Goal: Task Accomplishment & Management: Manage account settings

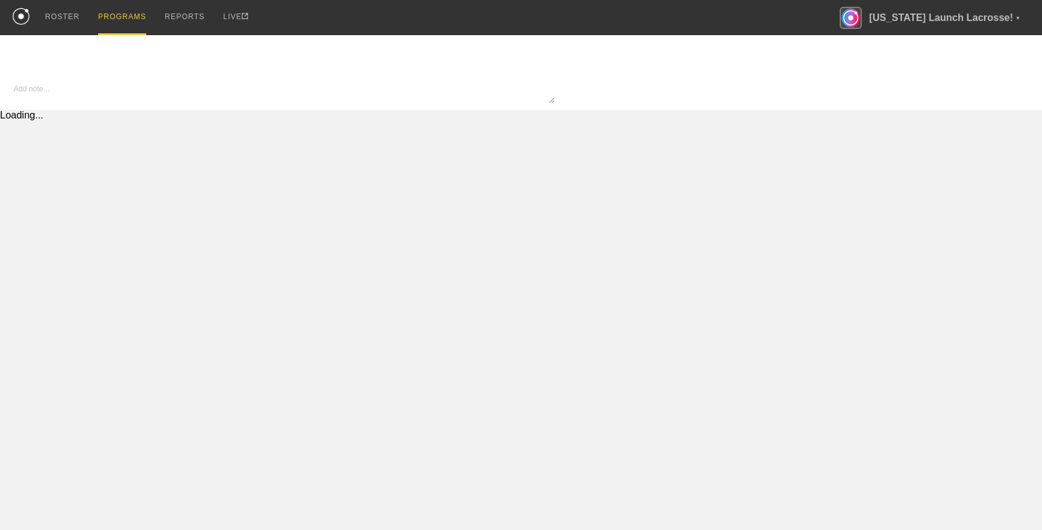
type textarea "x"
type input "Copy of Lacrosse - In Season"
type textarea "Test description"
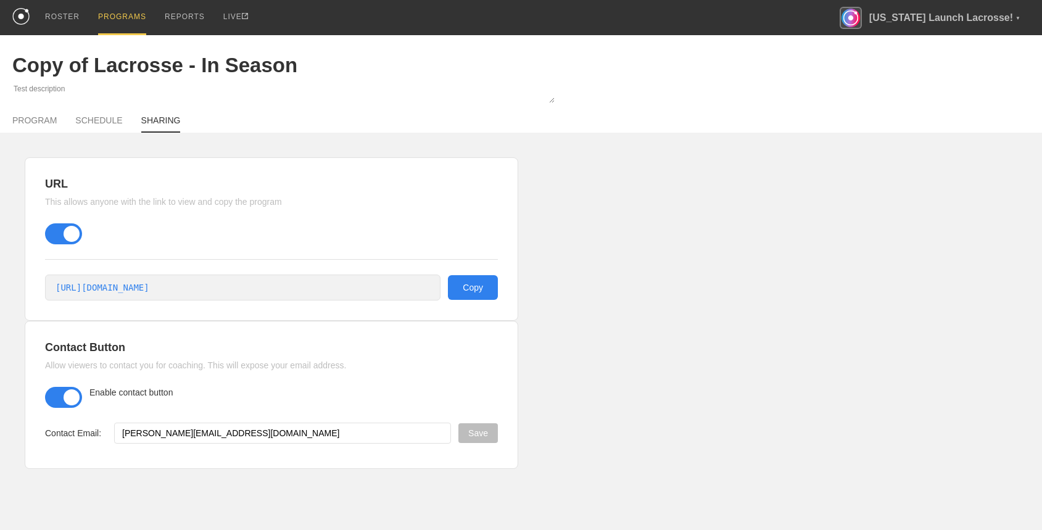
click at [119, 17] on div "PROGRAMS" at bounding box center [122, 17] width 48 height 35
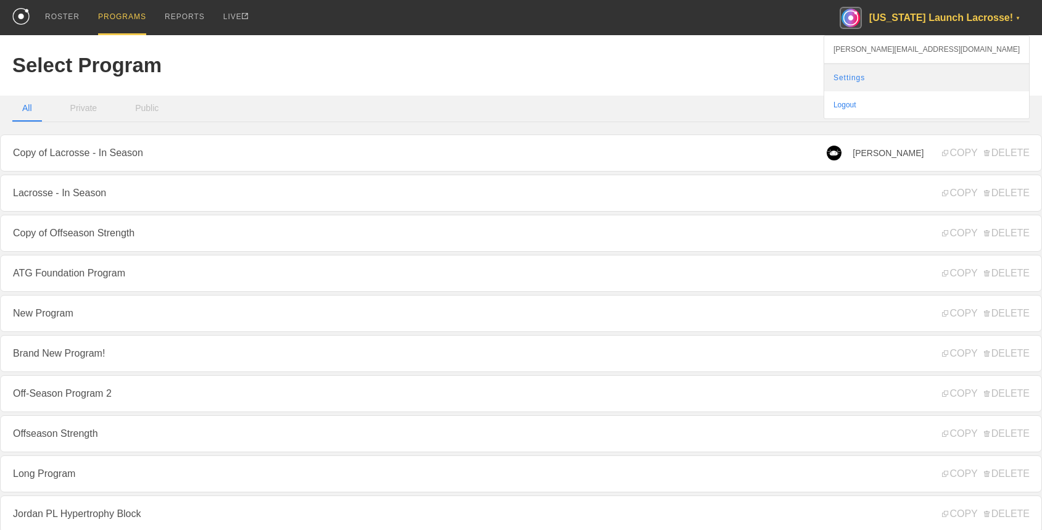
click at [956, 80] on link "Settings" at bounding box center [926, 77] width 205 height 27
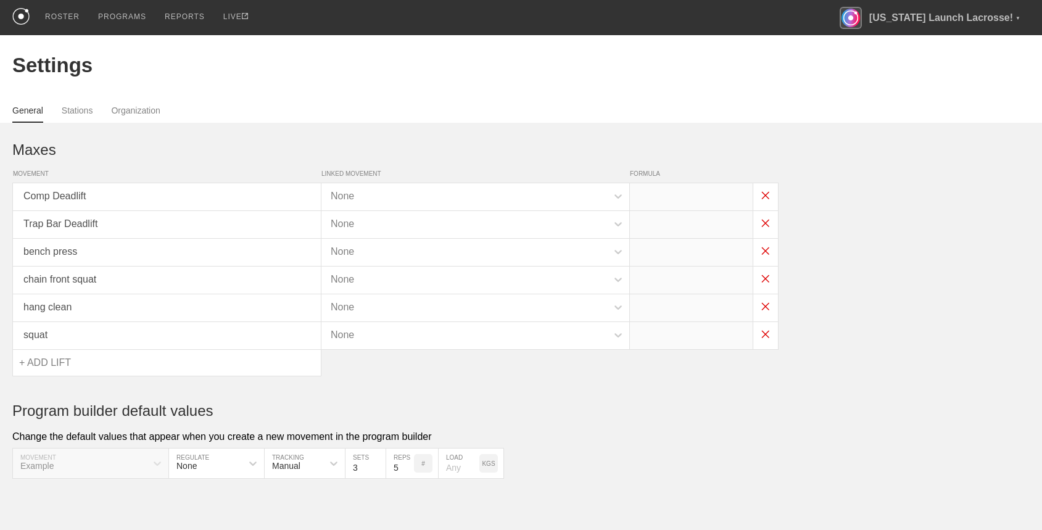
type input "x*1.2"
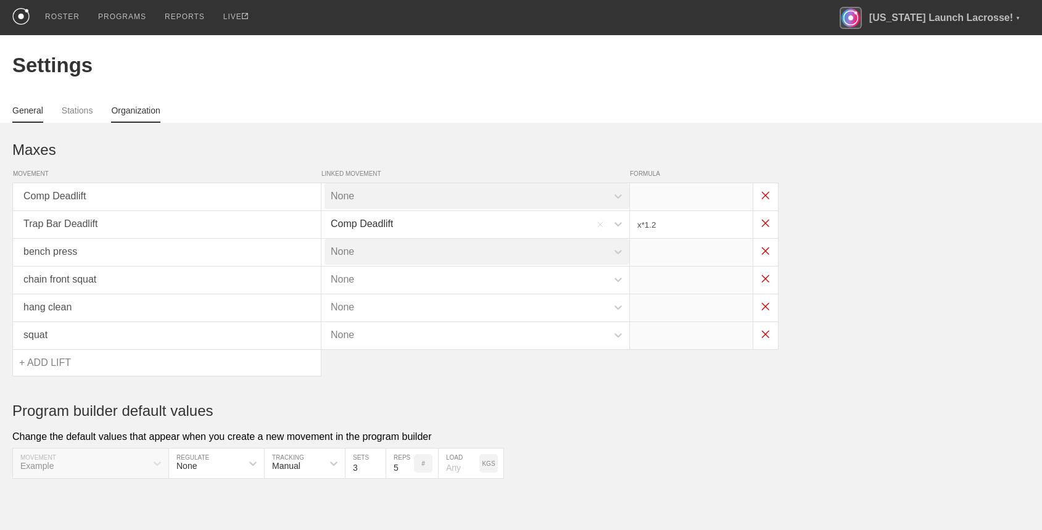
click at [143, 105] on link "Organization" at bounding box center [135, 113] width 49 height 17
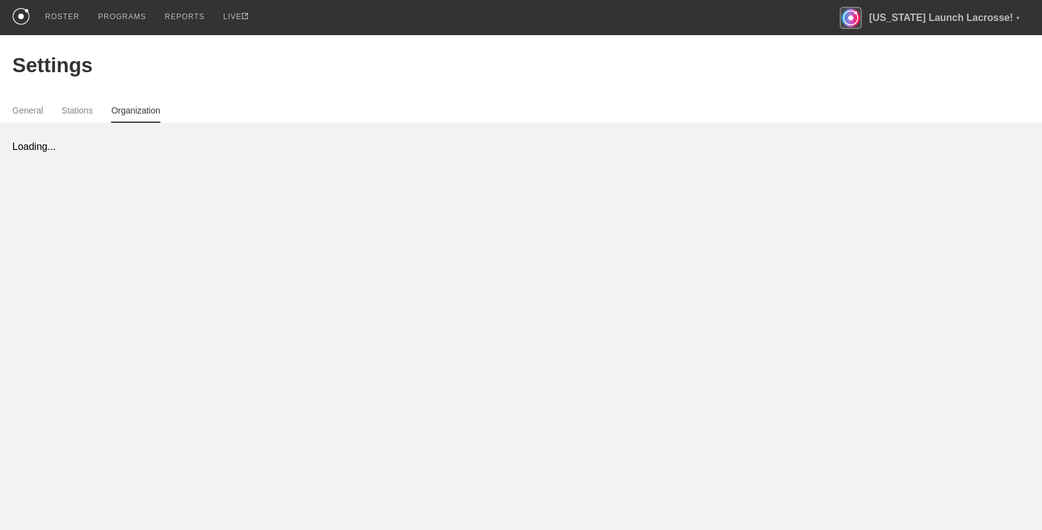
select select "STAFF"
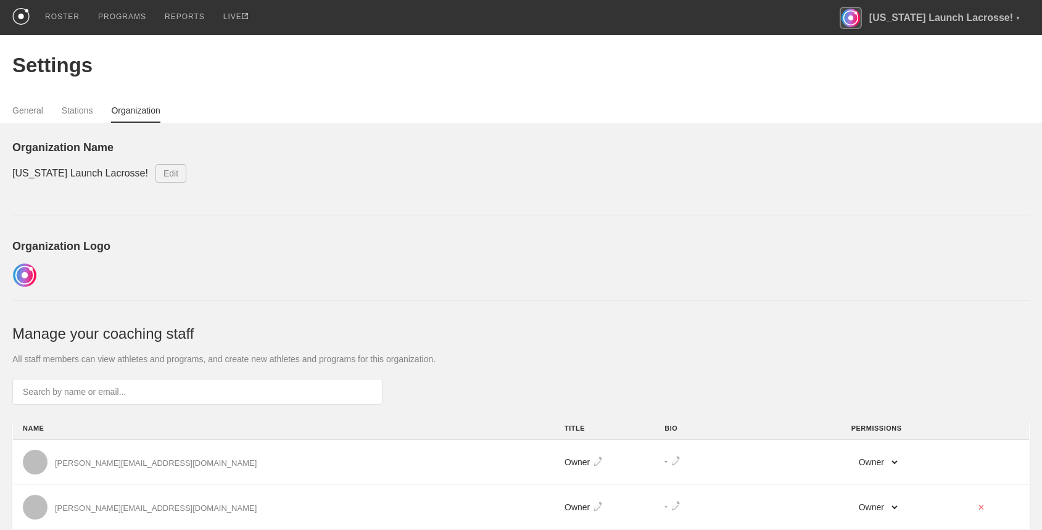
scroll to position [288, 0]
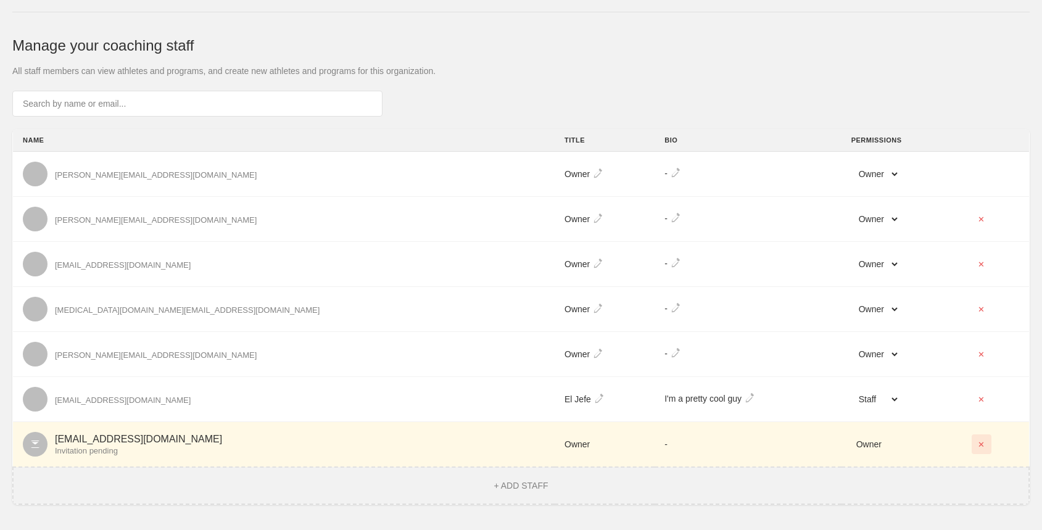
click at [972, 445] on button "✕" at bounding box center [982, 444] width 20 height 20
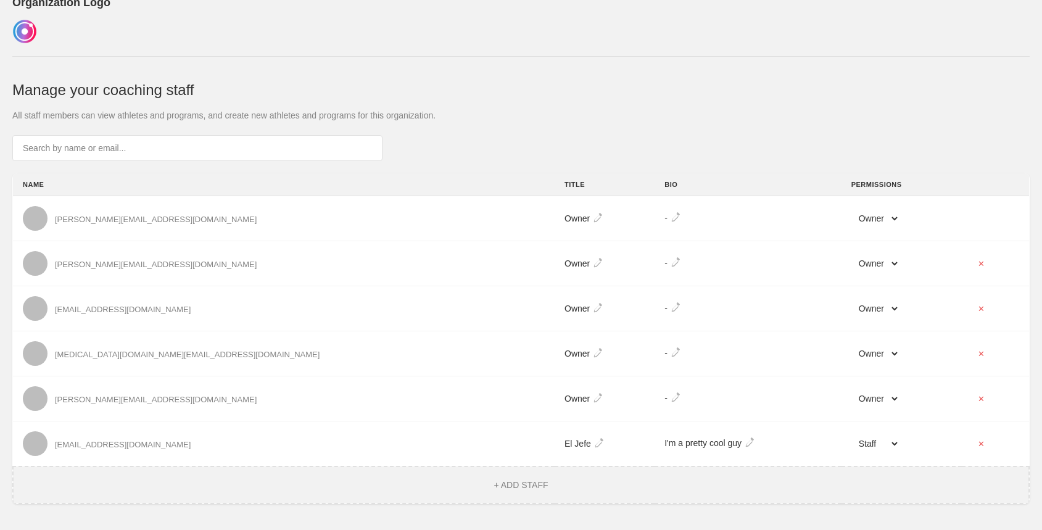
scroll to position [243, 0]
click at [529, 481] on button "+ ADD STAFF" at bounding box center [521, 485] width 62 height 11
select select "STAFF"
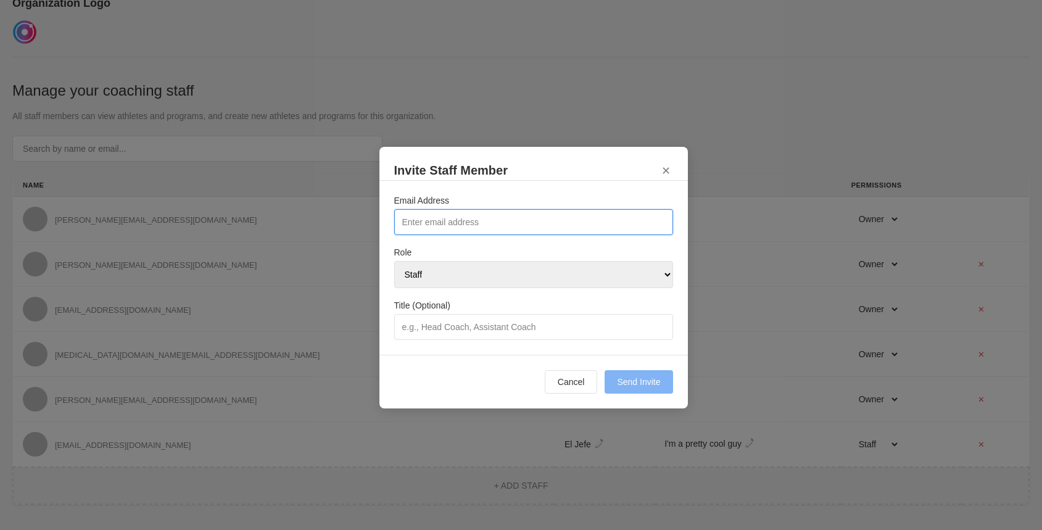
click at [459, 215] on input "Email Address" at bounding box center [533, 222] width 279 height 26
type input "[EMAIL_ADDRESS][DOMAIN_NAME]"
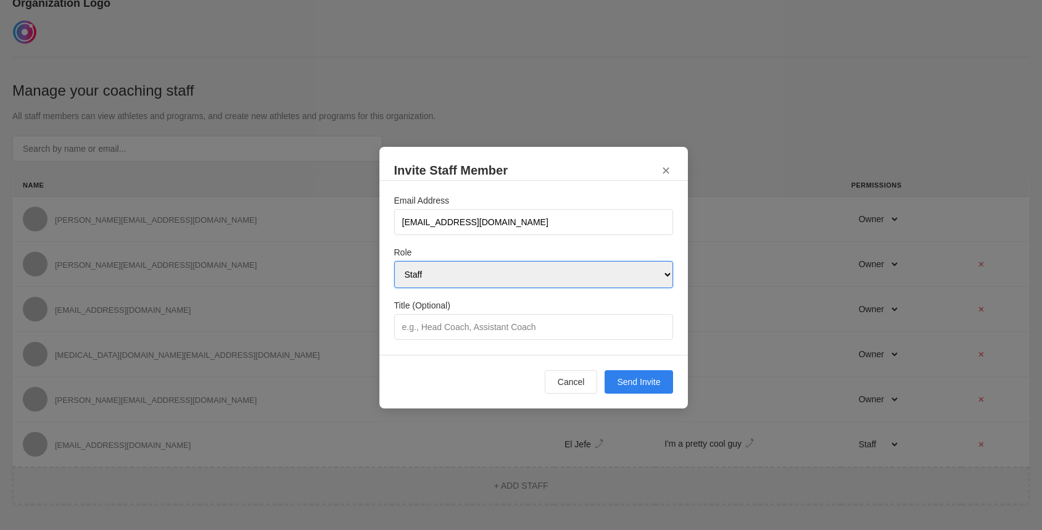
click at [466, 271] on select "Owner Admin Staff" at bounding box center [533, 274] width 279 height 27
select select "OWNER"
click at [394, 261] on select "Owner Admin Staff" at bounding box center [533, 274] width 279 height 27
click at [629, 381] on button "Send Invite" at bounding box center [639, 381] width 68 height 23
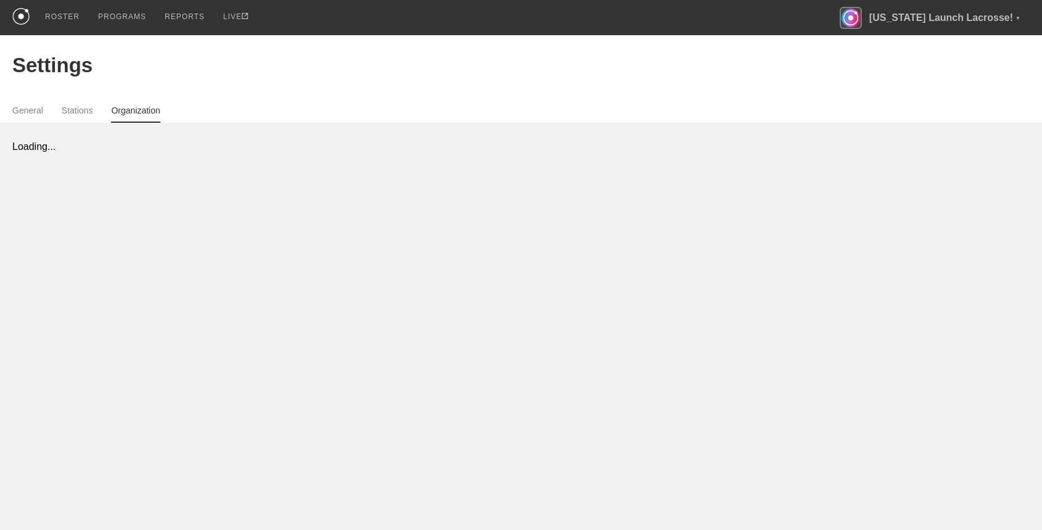
select select "STAFF"
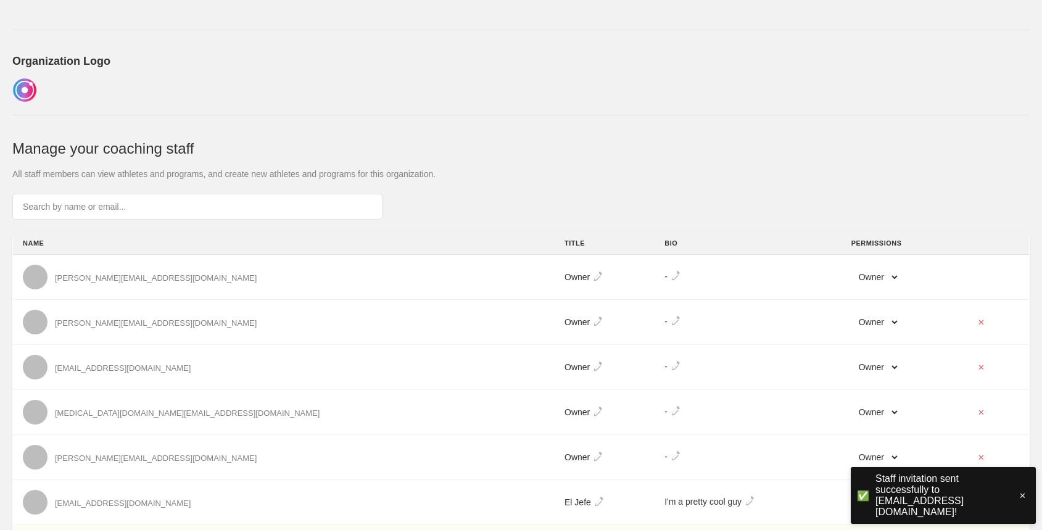
scroll to position [288, 0]
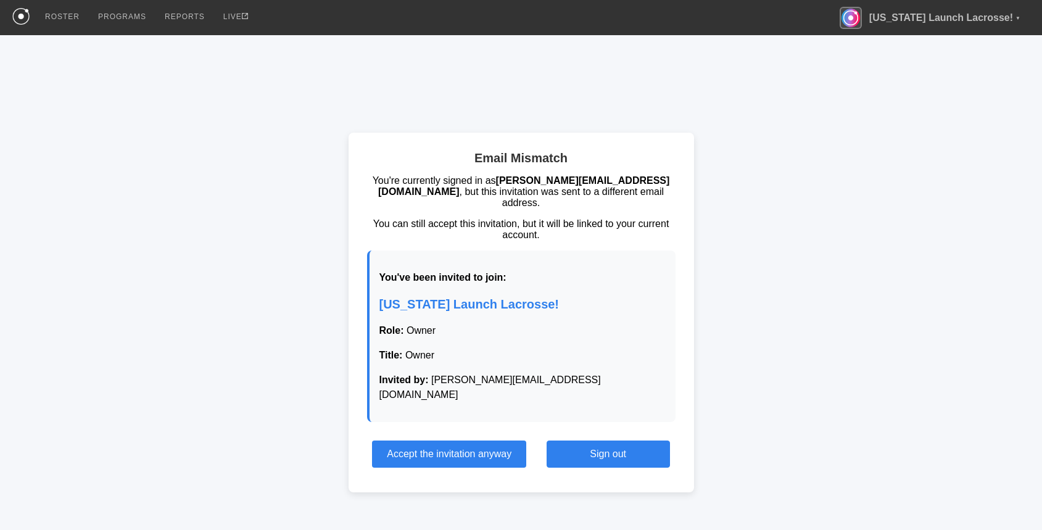
click at [590, 440] on button "Sign out" at bounding box center [608, 453] width 123 height 27
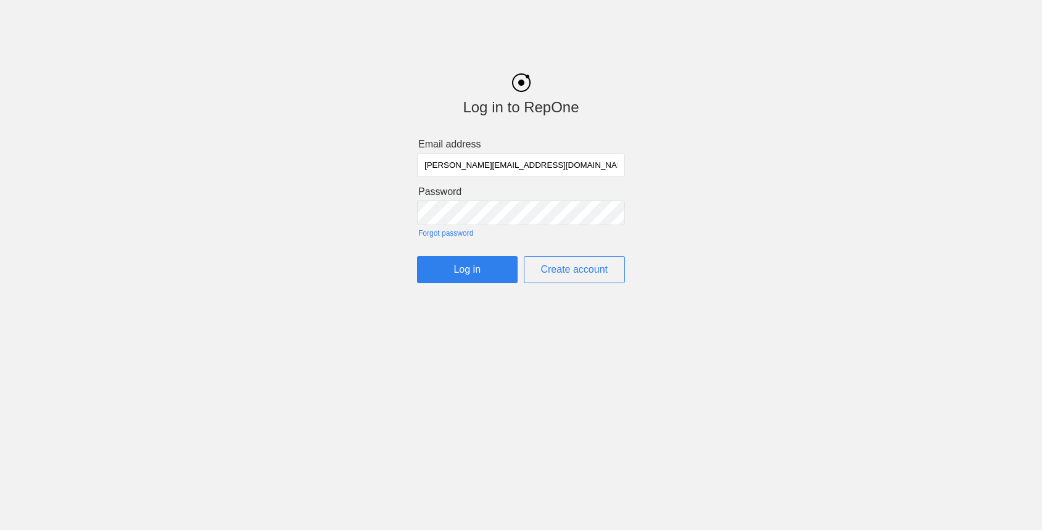
click at [471, 163] on input "[PERSON_NAME][EMAIL_ADDRESS][DOMAIN_NAME]" at bounding box center [521, 165] width 208 height 24
click at [458, 164] on input "oguz+19@getrepone.com" at bounding box center [521, 165] width 208 height 24
type input "oguz+20@getrepone.com"
click at [574, 278] on link "Create account" at bounding box center [575, 269] width 102 height 27
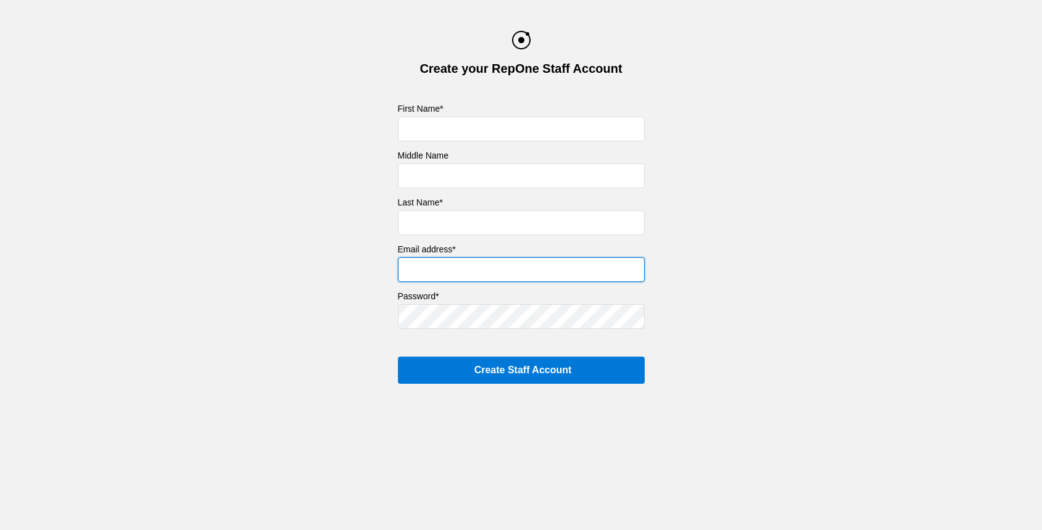
type input "[PERSON_NAME][EMAIL_ADDRESS][DOMAIN_NAME]"
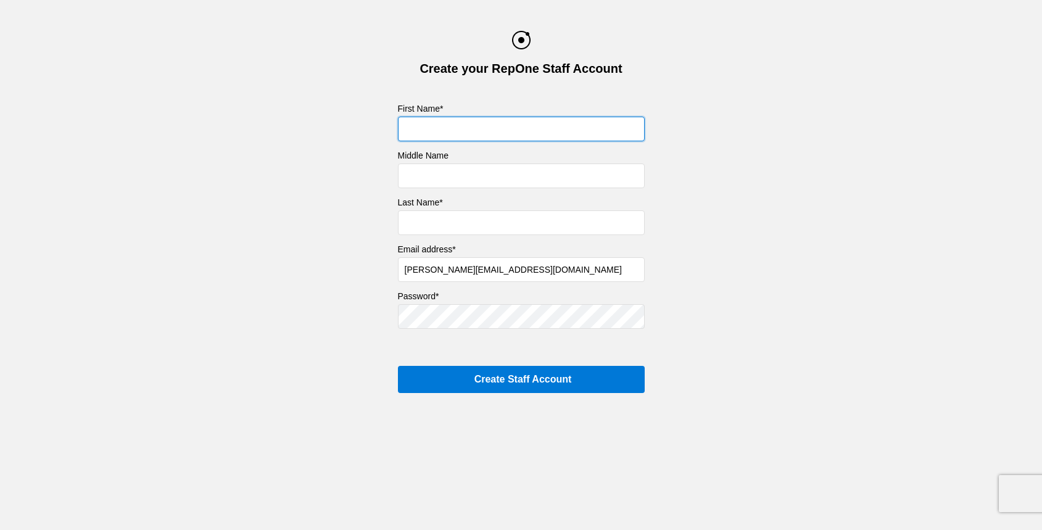
click at [525, 132] on input "text" at bounding box center [521, 129] width 247 height 25
type input "Oguz"
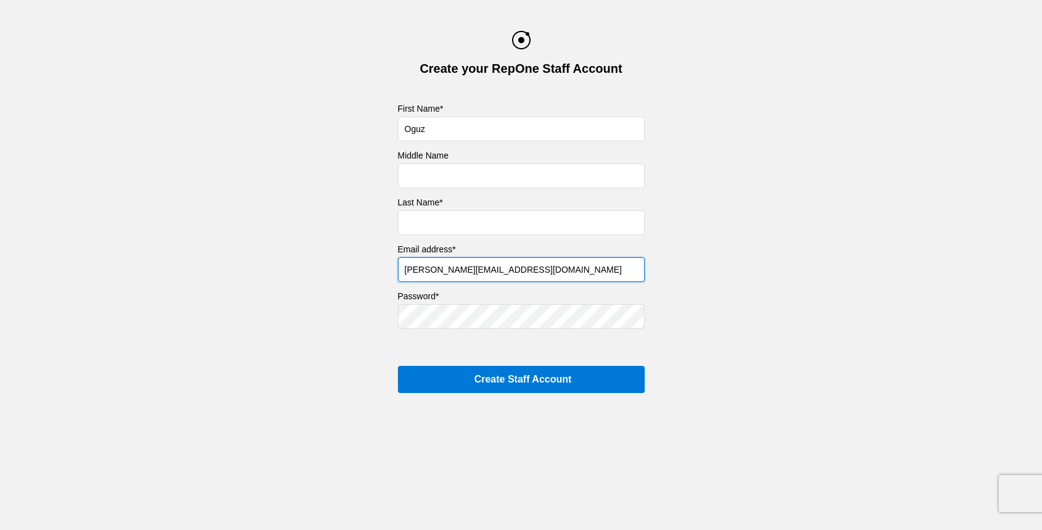
click at [451, 264] on input "[PERSON_NAME][EMAIL_ADDRESS][DOMAIN_NAME]" at bounding box center [521, 269] width 247 height 25
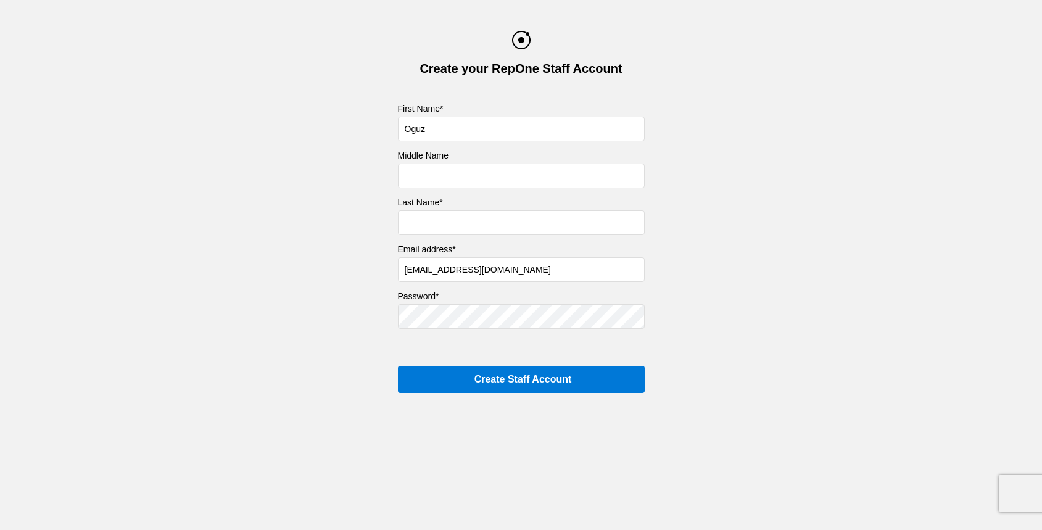
type input "[EMAIL_ADDRESS][DOMAIN_NAME]"
click at [444, 225] on input "text" at bounding box center [521, 222] width 247 height 25
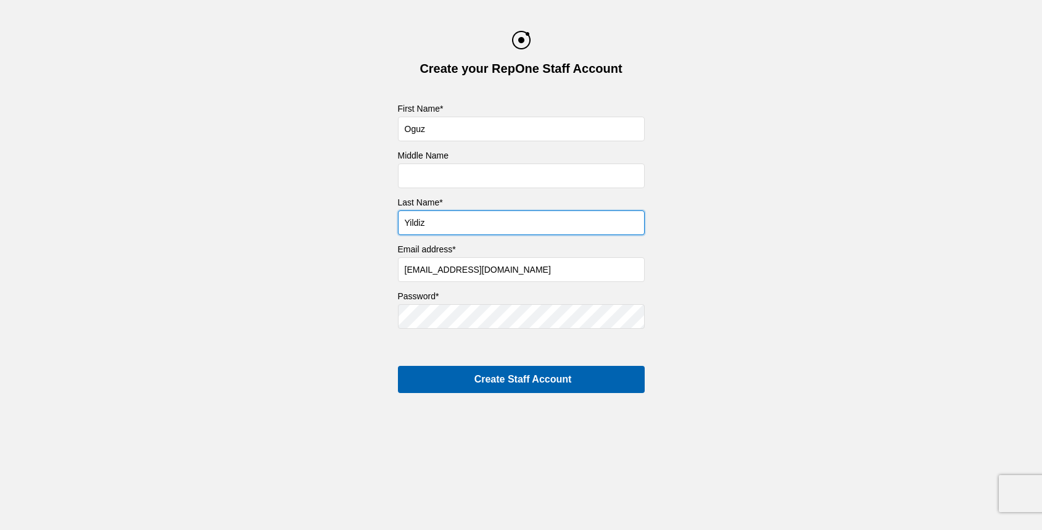
type input "Yildiz"
click at [465, 378] on input "Create Staff Account" at bounding box center [521, 379] width 247 height 27
type input "Creating..."
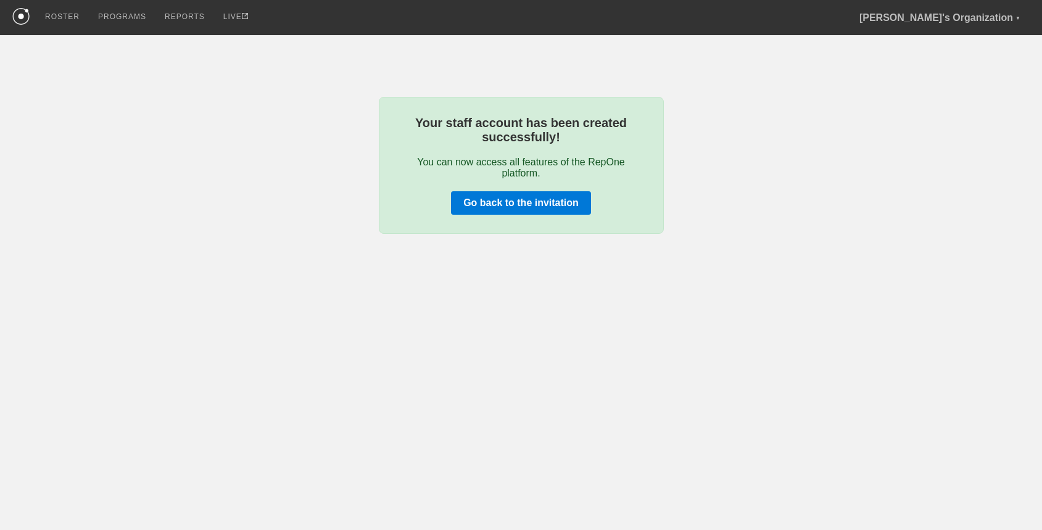
click at [529, 168] on p "You can now access all features of the RepOne platform." at bounding box center [521, 168] width 247 height 22
click at [521, 204] on link "Go back to the invitation" at bounding box center [521, 202] width 140 height 23
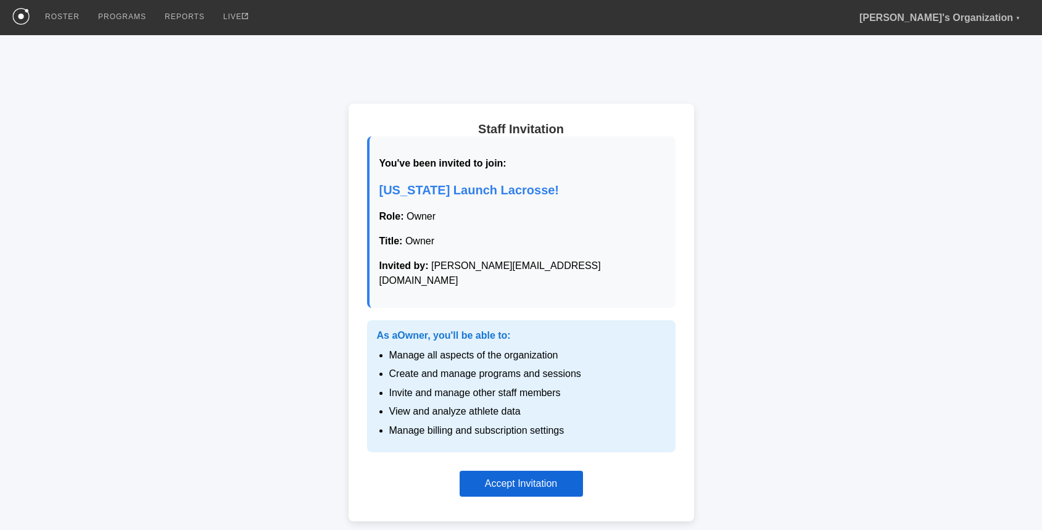
click at [530, 475] on button "Accept Invitation" at bounding box center [521, 484] width 123 height 26
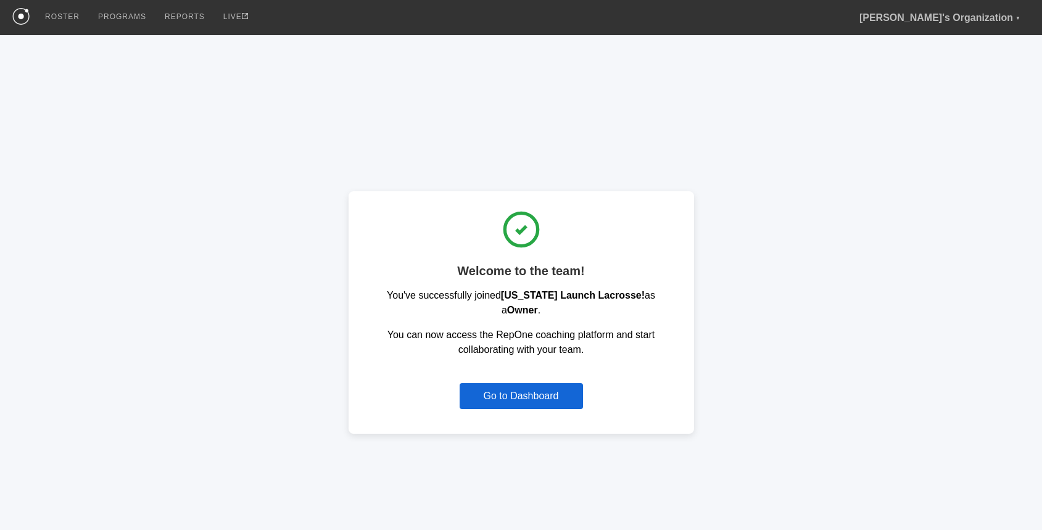
click at [521, 387] on button "Go to Dashboard" at bounding box center [521, 396] width 123 height 26
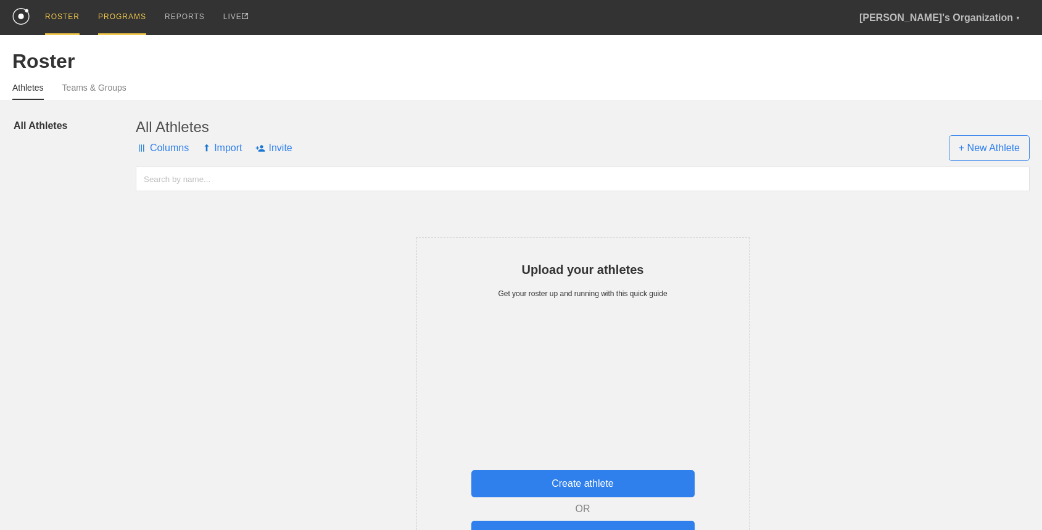
click at [118, 14] on div "PROGRAMS" at bounding box center [122, 17] width 48 height 35
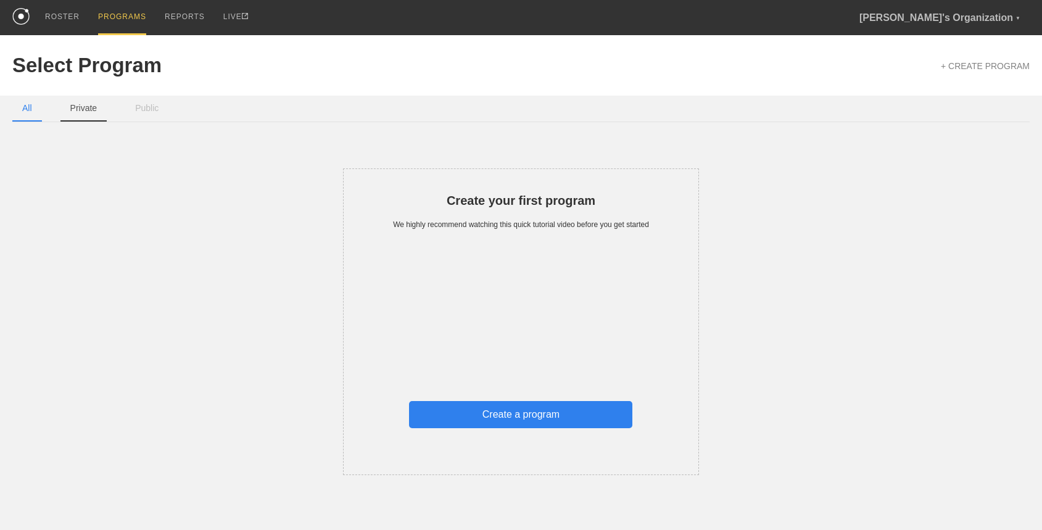
click at [89, 105] on button "Private" at bounding box center [83, 109] width 47 height 26
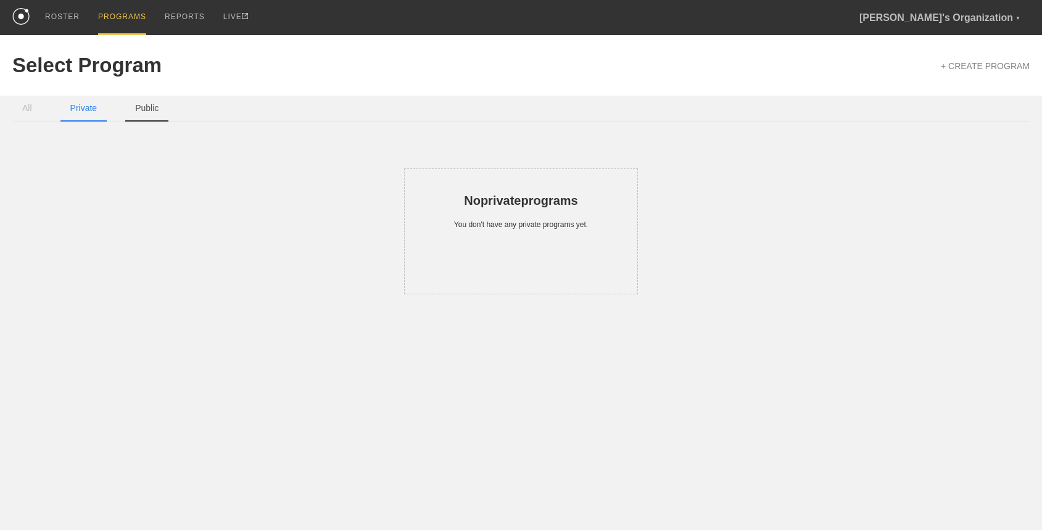
click at [139, 109] on button "Public" at bounding box center [146, 109] width 43 height 26
click at [84, 110] on button "Private" at bounding box center [83, 109] width 47 height 26
click at [34, 110] on button "All" at bounding box center [27, 109] width 30 height 26
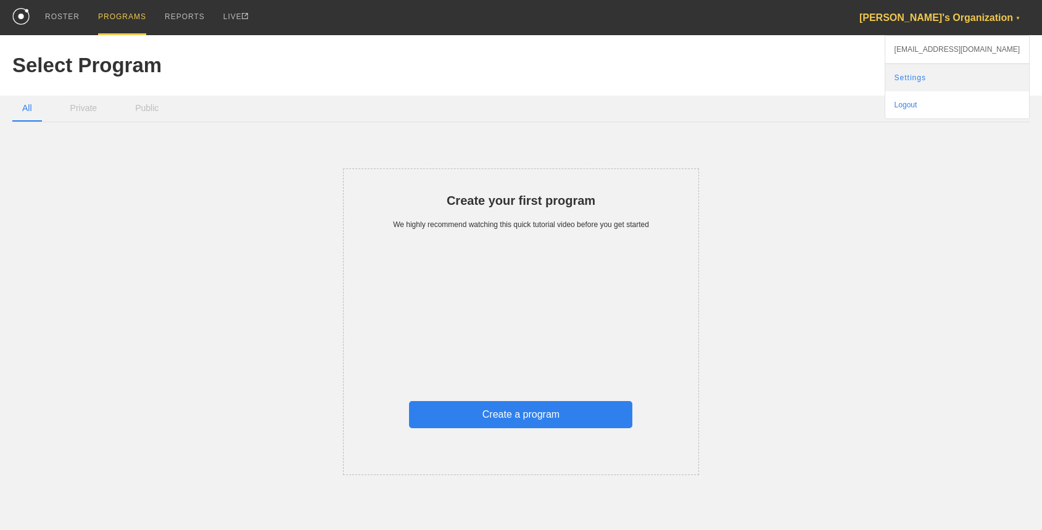
click at [949, 74] on link "Settings" at bounding box center [957, 77] width 144 height 27
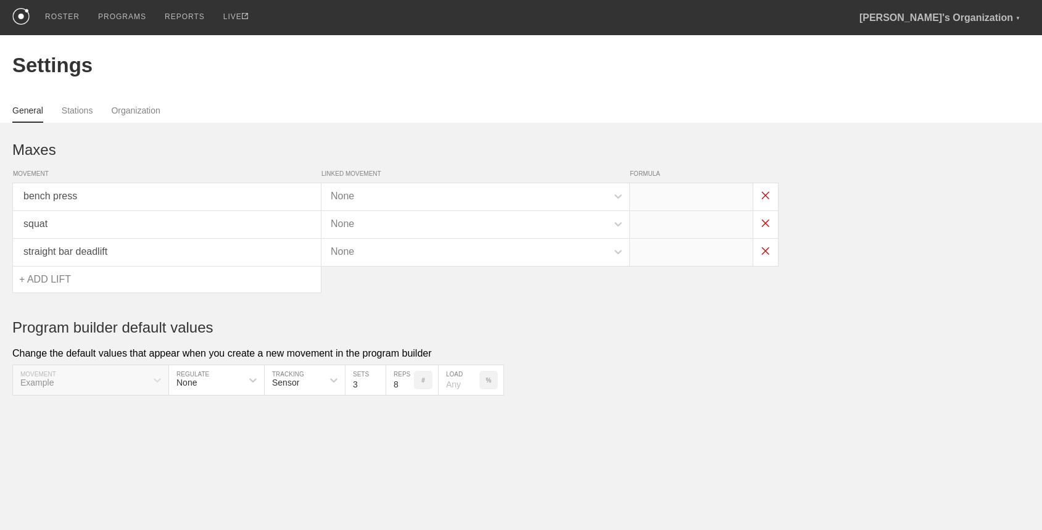
click at [121, 104] on div "General Stations Organization" at bounding box center [520, 109] width 1017 height 27
click at [149, 113] on link "Organization" at bounding box center [135, 113] width 49 height 17
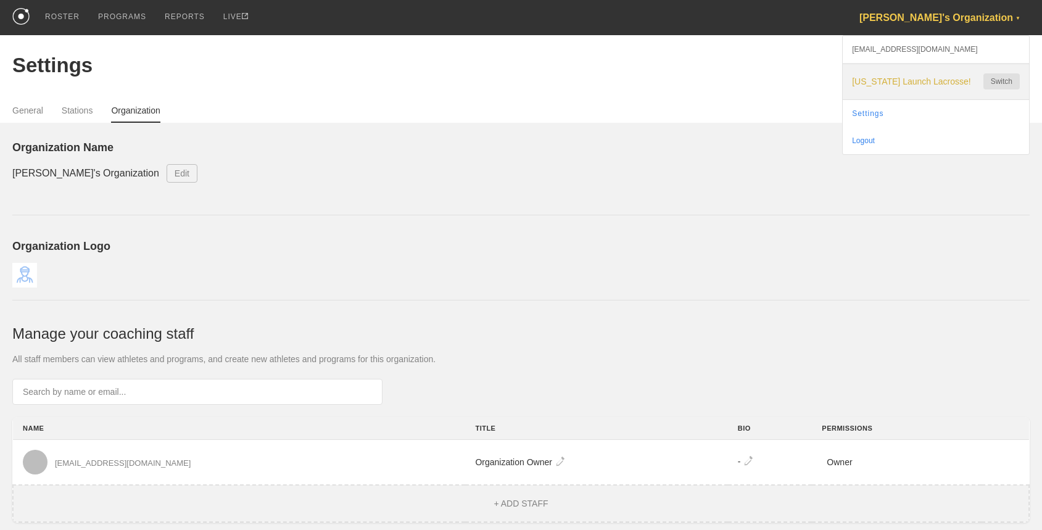
click at [918, 77] on span "[US_STATE] Launch Lacrosse!" at bounding box center [911, 82] width 118 height 10
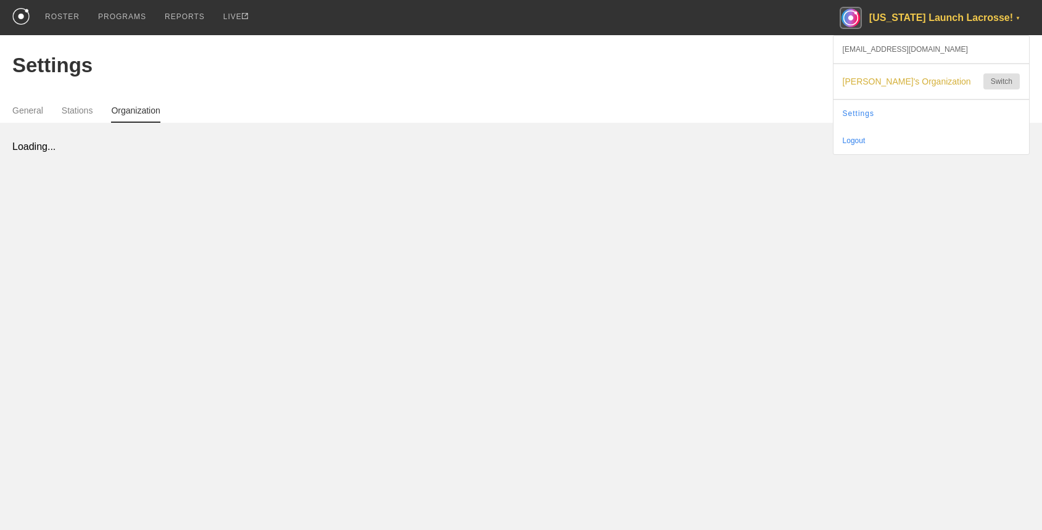
select select "STAFF"
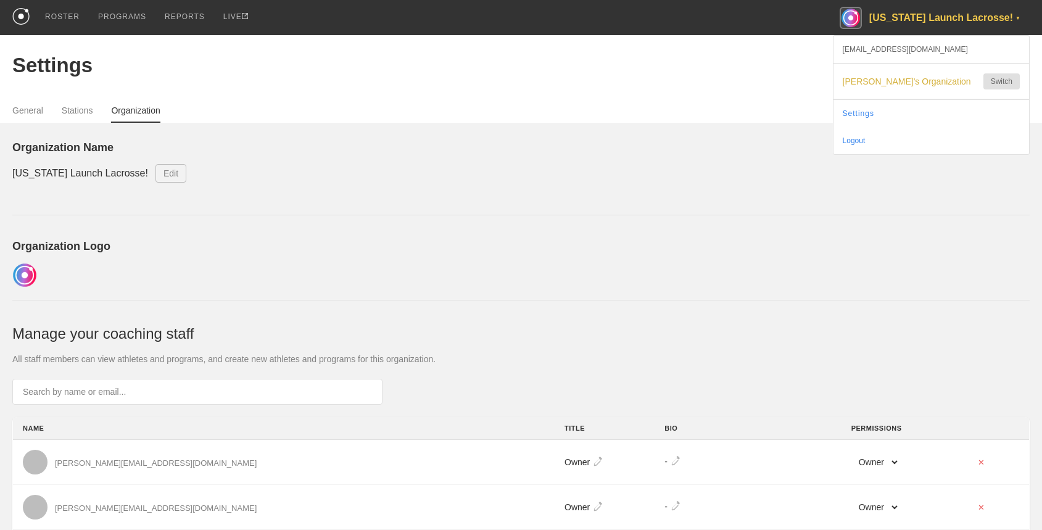
click at [230, 52] on div "Settings" at bounding box center [520, 65] width 1017 height 60
click at [130, 19] on div "PROGRAMS" at bounding box center [122, 17] width 48 height 35
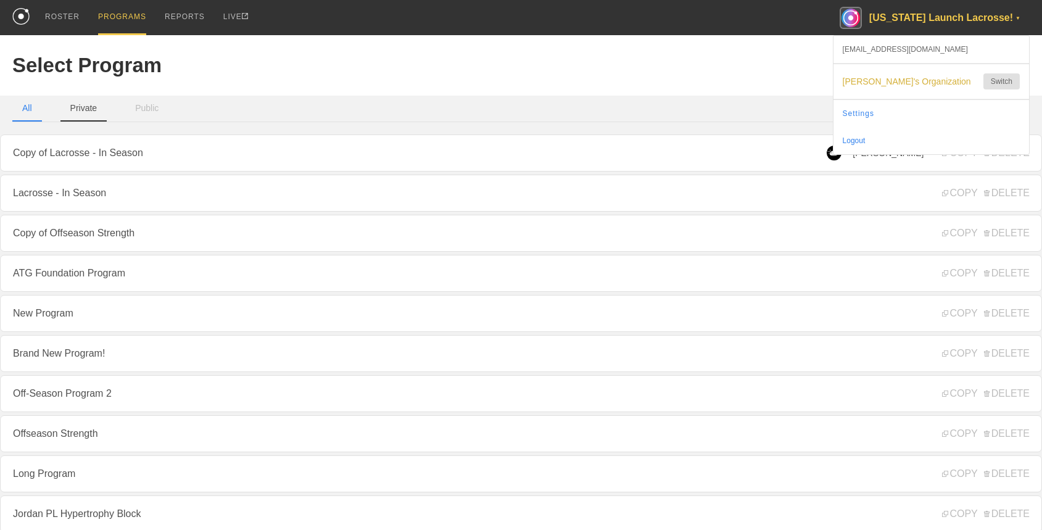
click at [94, 110] on button "Private" at bounding box center [83, 109] width 47 height 26
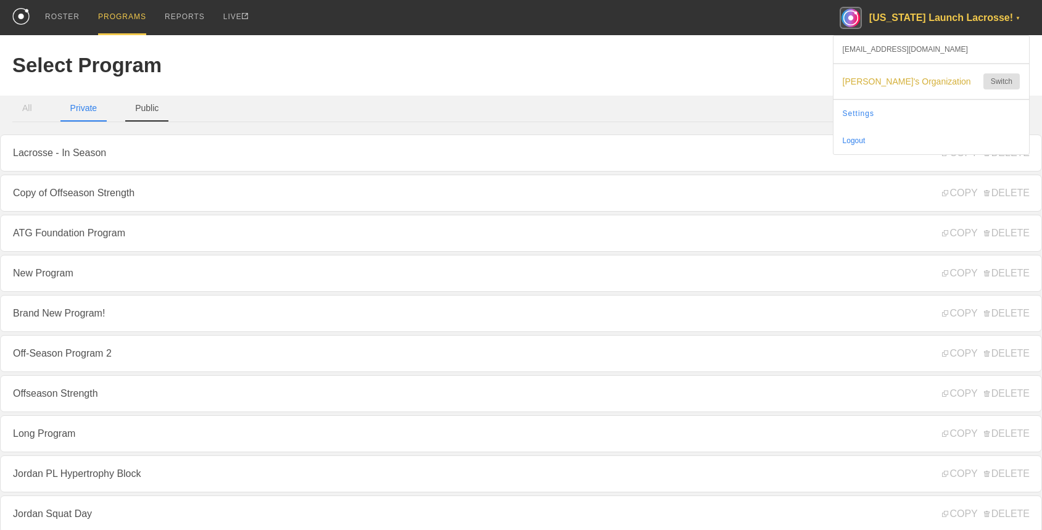
click at [139, 109] on button "Public" at bounding box center [146, 109] width 43 height 26
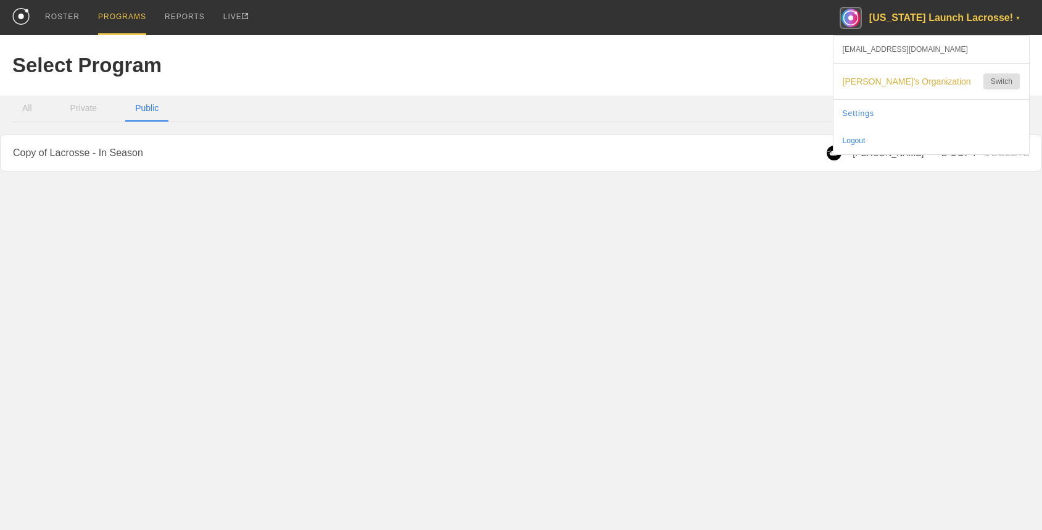
click at [953, 149] on span "COPY" at bounding box center [959, 152] width 35 height 11
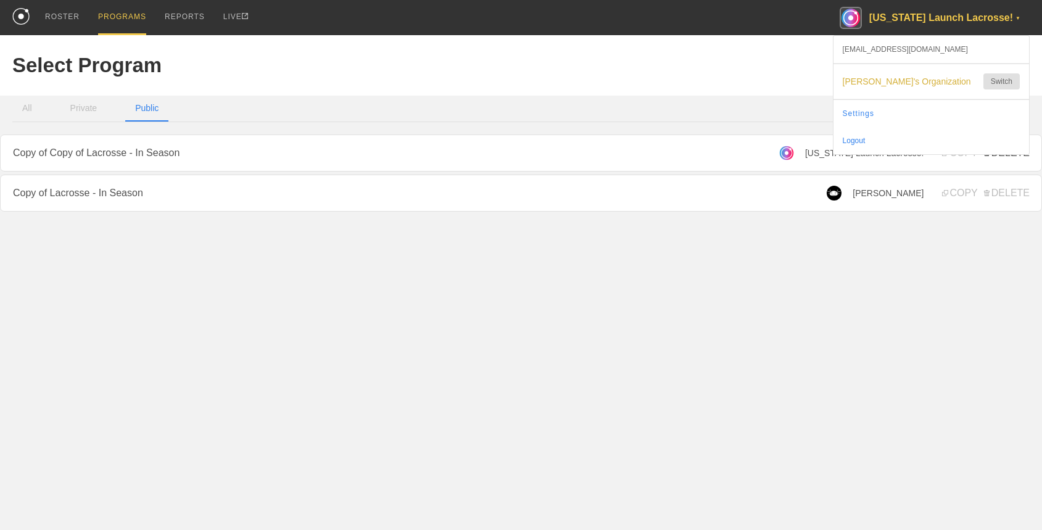
click at [999, 151] on span "DELETE" at bounding box center [1007, 152] width 46 height 11
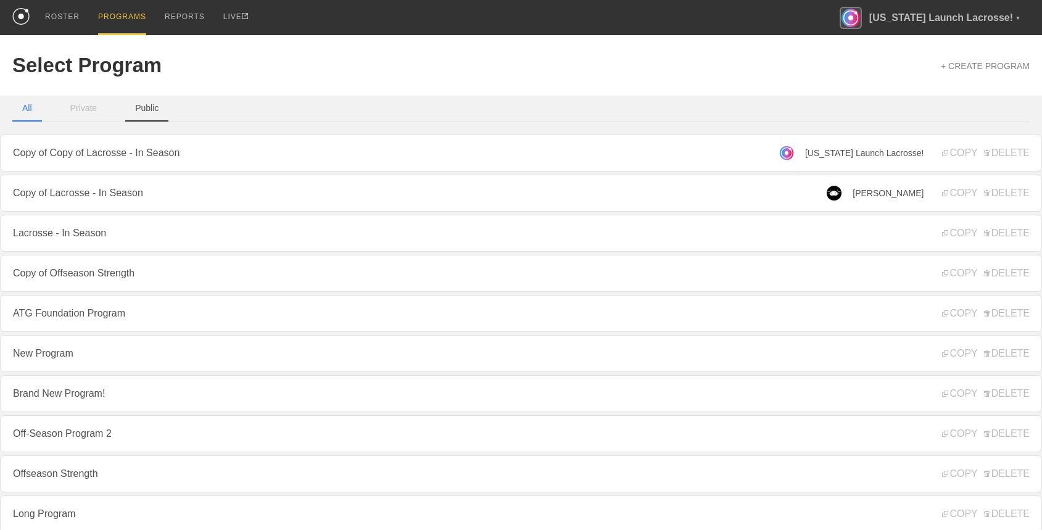
click at [145, 104] on button "Public" at bounding box center [146, 109] width 43 height 26
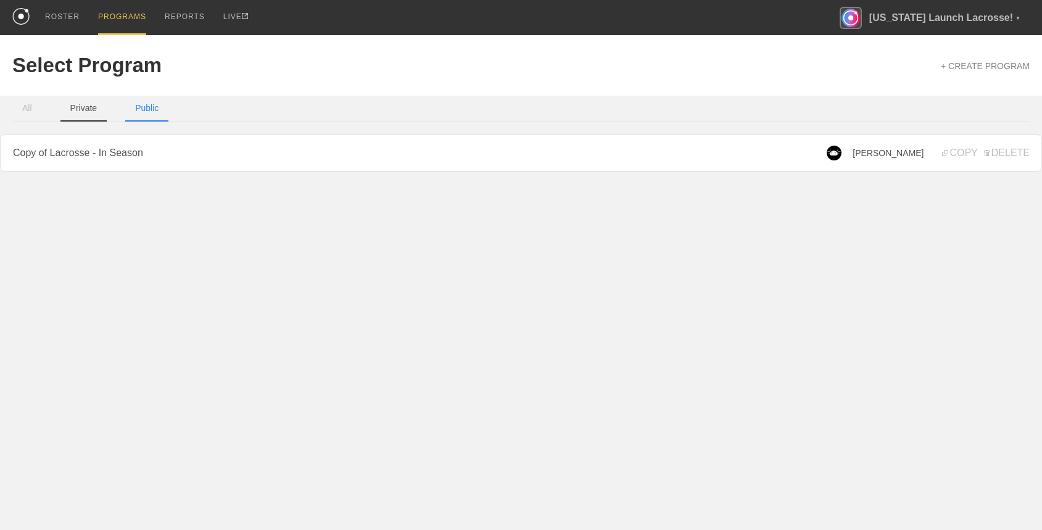
click at [86, 100] on button "Private" at bounding box center [83, 109] width 47 height 26
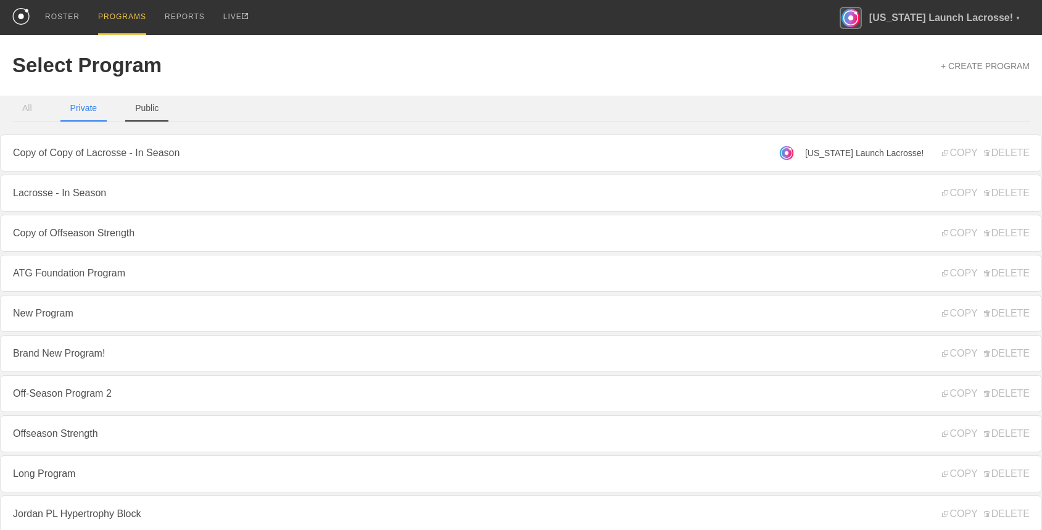
click at [136, 106] on button "Public" at bounding box center [146, 109] width 43 height 26
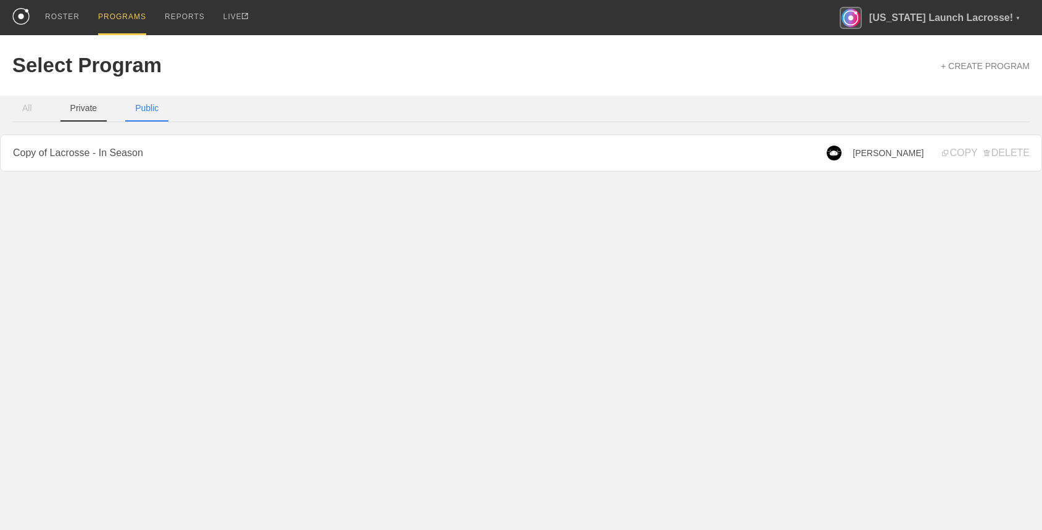
click at [93, 106] on button "Private" at bounding box center [83, 109] width 47 height 26
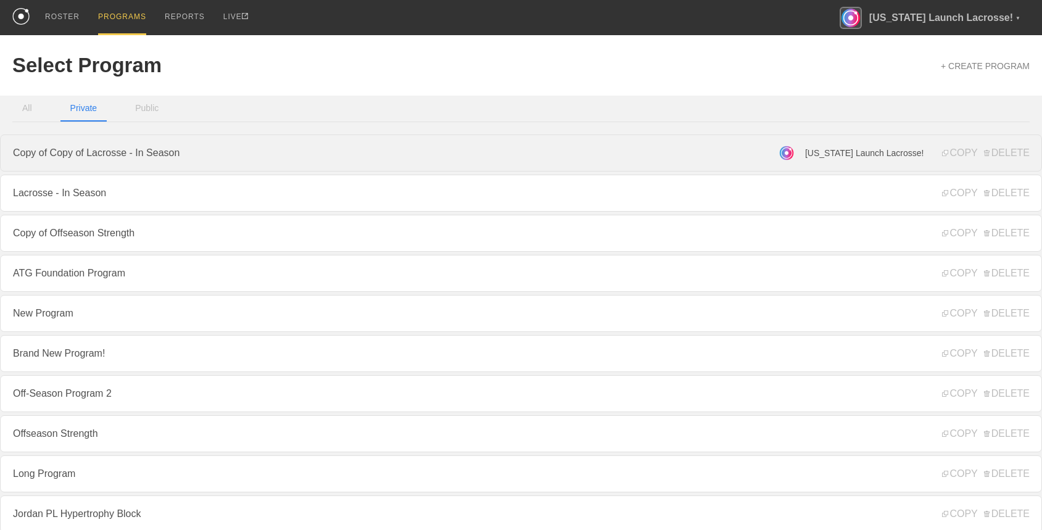
click at [286, 151] on link "Copy of Copy of Lacrosse - In Season" at bounding box center [521, 152] width 1042 height 37
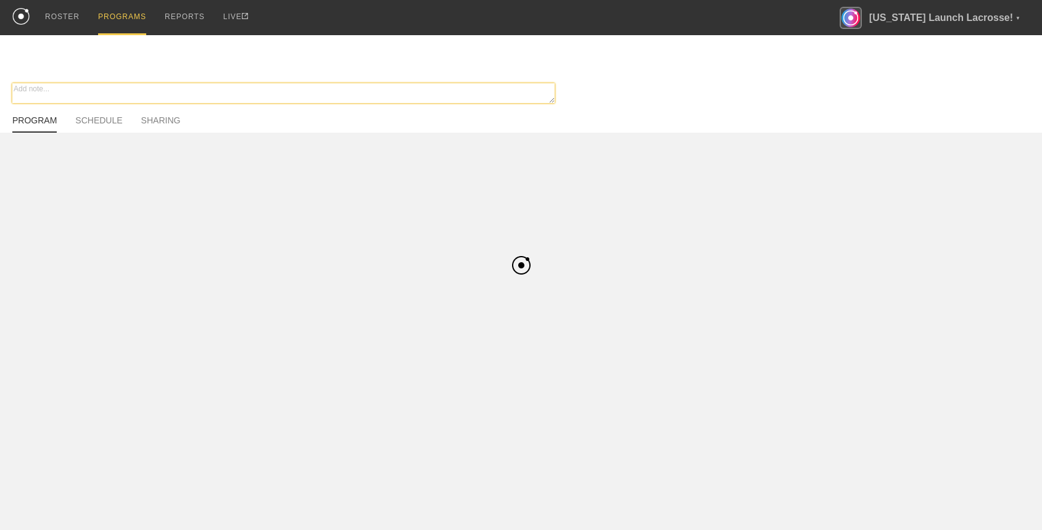
type textarea "x"
type input "Copy of Copy of Lacrosse - In Season"
type textarea "Test description"
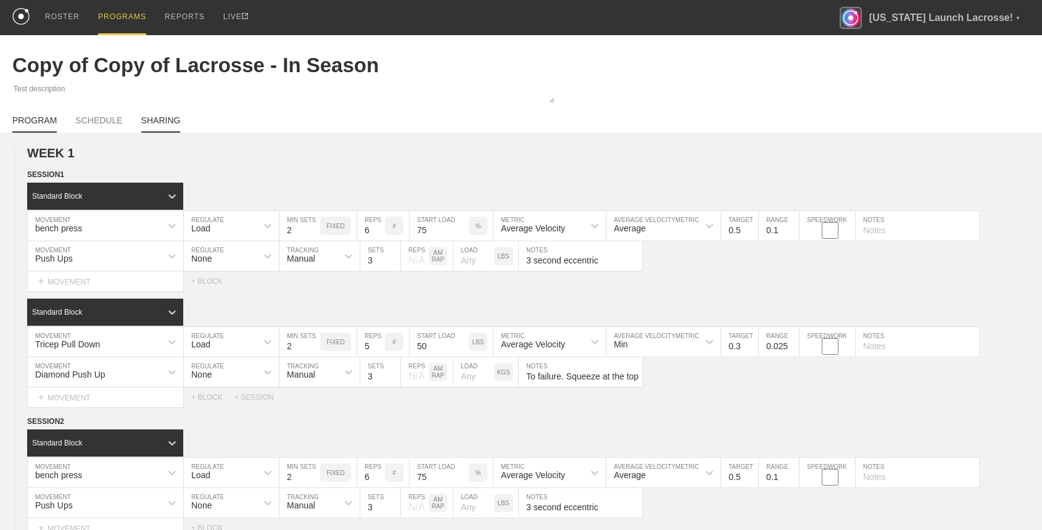
click at [166, 116] on link "SHARING" at bounding box center [160, 123] width 39 height 17
type textarea "x"
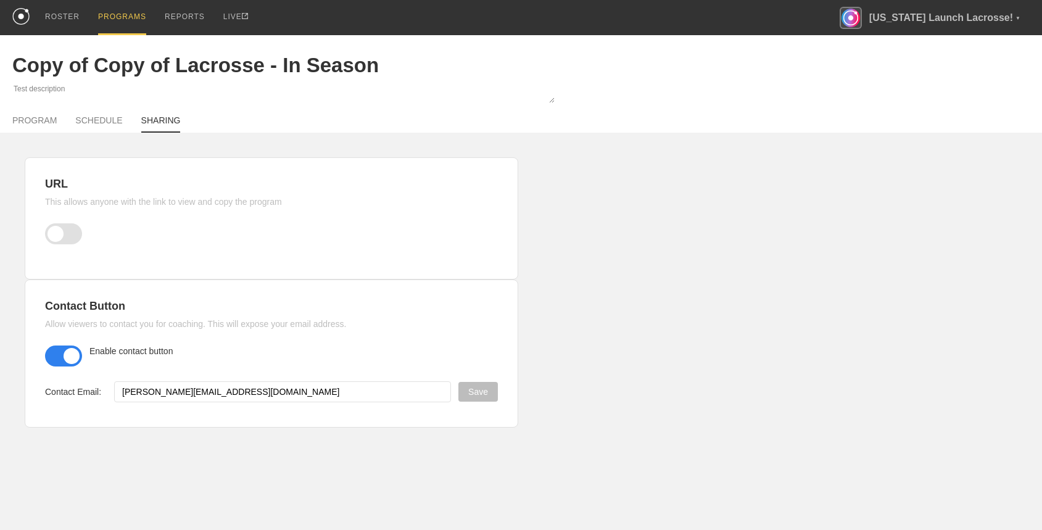
click at [65, 230] on span at bounding box center [63, 233] width 37 height 21
click at [48, 232] on input "checkbox" at bounding box center [48, 232] width 0 height 0
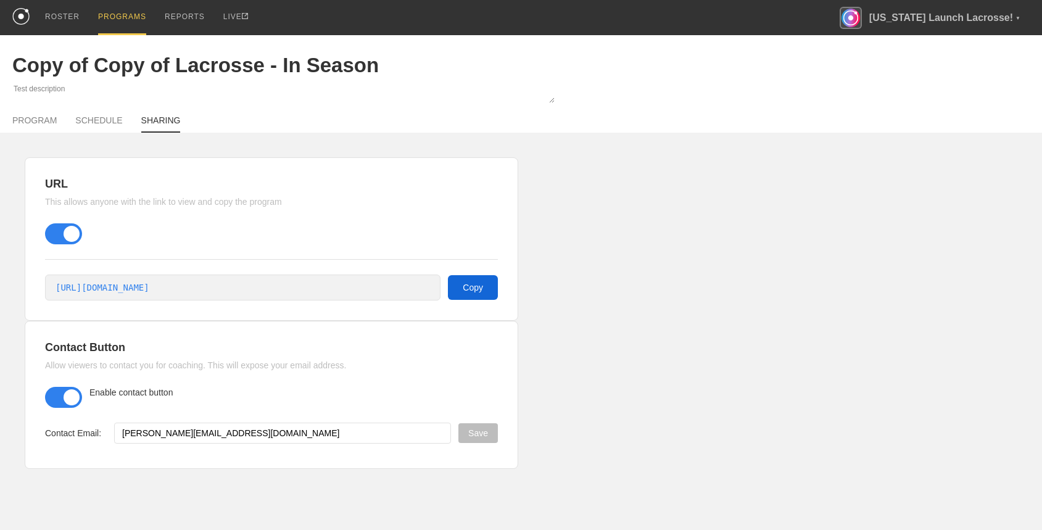
click at [465, 296] on button "Copy" at bounding box center [473, 287] width 50 height 25
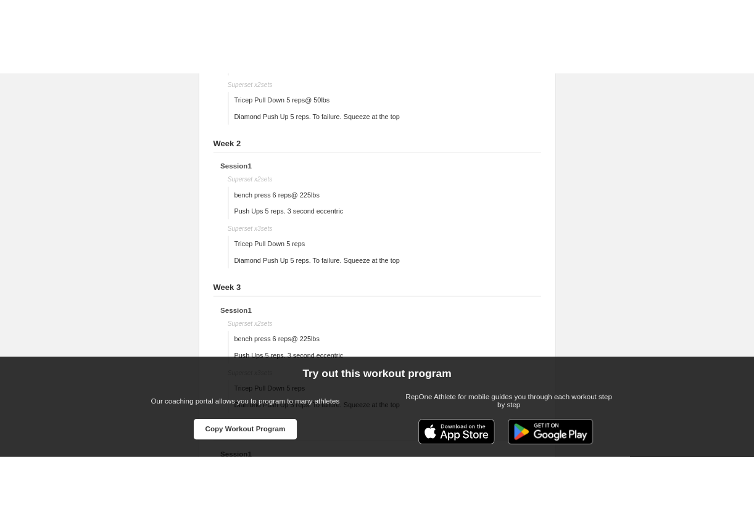
scroll to position [449, 0]
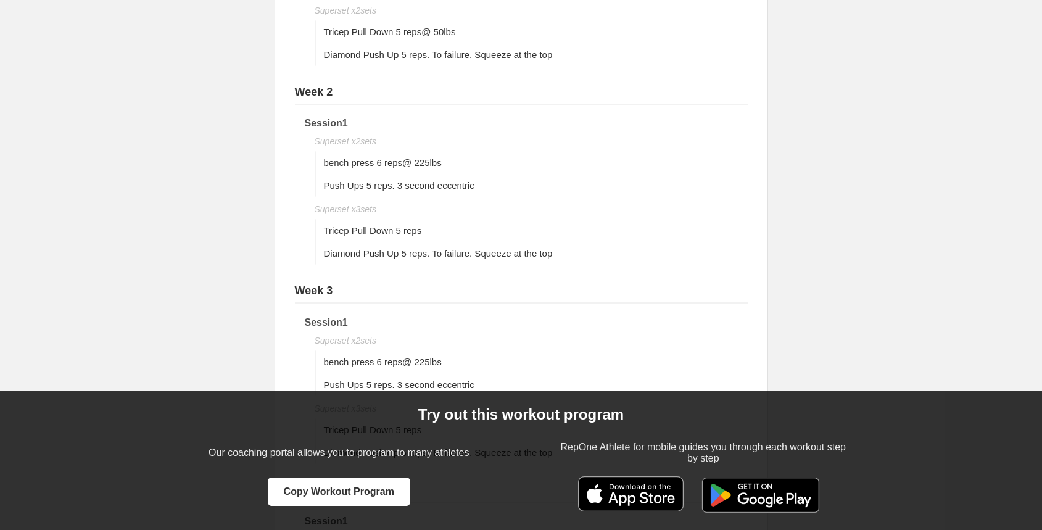
click at [660, 492] on img at bounding box center [630, 493] width 105 height 35
click at [756, 489] on img at bounding box center [760, 493] width 134 height 35
click at [560, 466] on p "RepOne Athlete for mobile guides you through each workout step by step" at bounding box center [703, 453] width 291 height 30
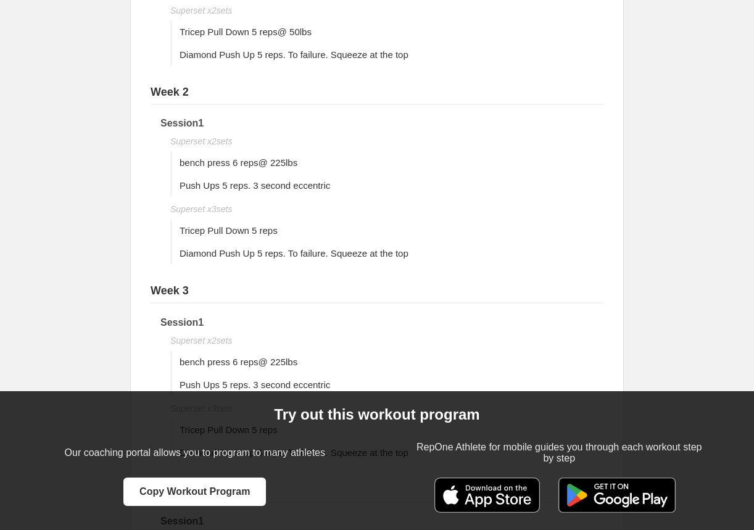
click at [673, 339] on div "Copy of Copy of Lacrosse - In Season Test description Week 1 Session 1 Superset…" at bounding box center [377, 250] width 754 height 1326
click at [700, 359] on div "Copy of Copy of Lacrosse - In Season Test description Week 1 Session 1 Superset…" at bounding box center [377, 250] width 754 height 1326
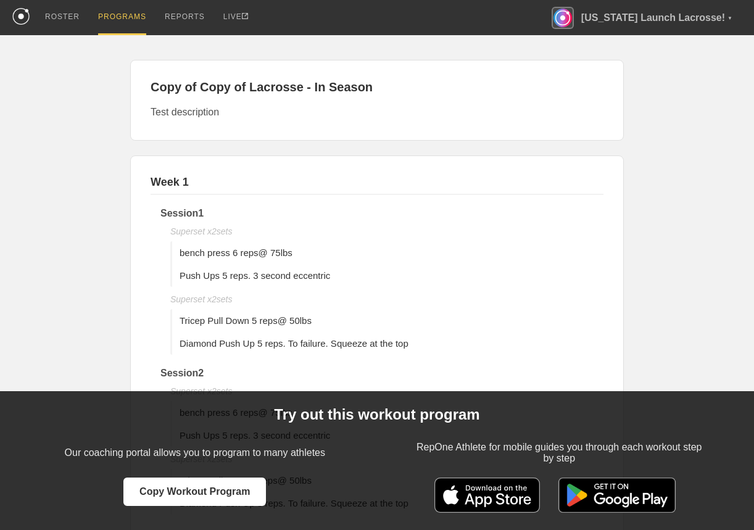
click at [128, 6] on div "PROGRAMS" at bounding box center [122, 17] width 48 height 35
